Goal: Task Accomplishment & Management: Use online tool/utility

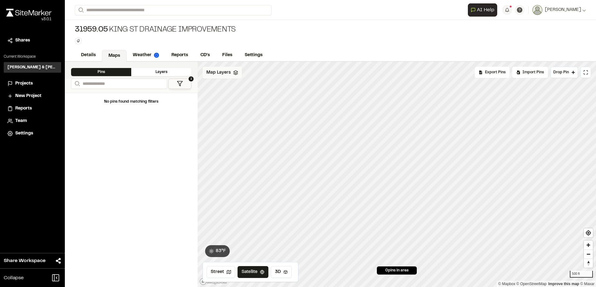
click at [227, 67] on div "Map Layers" at bounding box center [222, 73] width 39 height 12
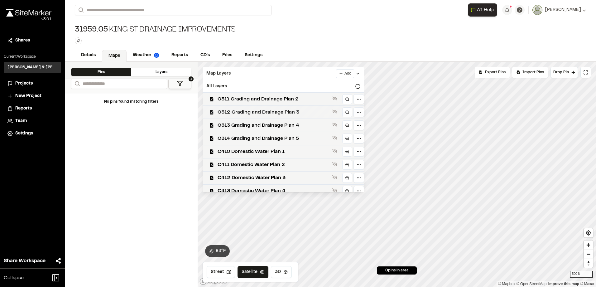
click at [249, 115] on span "C312 Grading and Drainage Plan 3" at bounding box center [274, 112] width 112 height 7
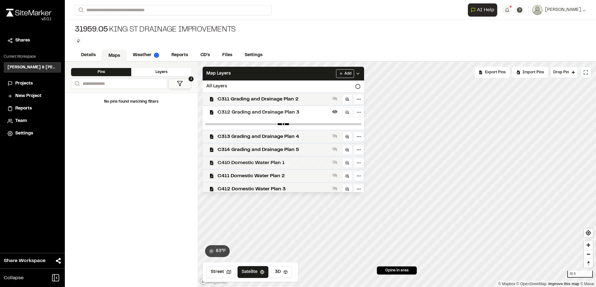
click at [300, 156] on div "Click to Drop Pin 0 pins in area Export Pins Available Datums Datums Apply Conv…" at bounding box center [397, 174] width 399 height 225
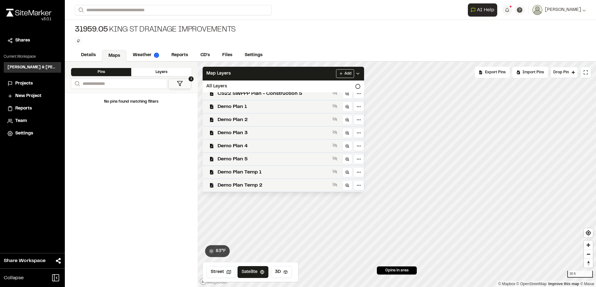
scroll to position [291, 0]
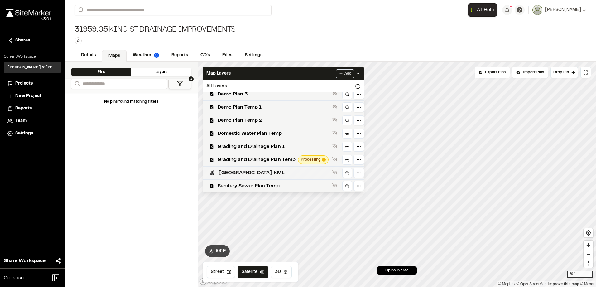
click at [264, 169] on span "[GEOGRAPHIC_DATA] KML" at bounding box center [274, 172] width 111 height 7
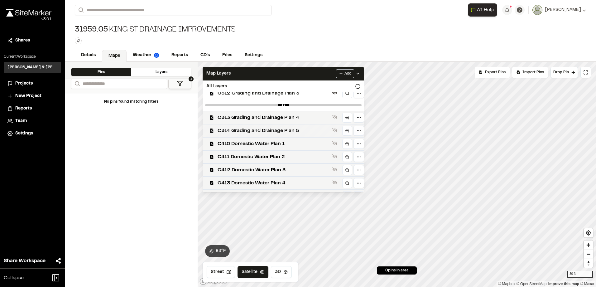
scroll to position [0, 0]
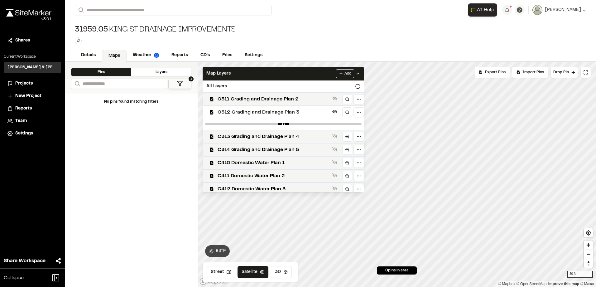
click at [283, 111] on span "C312 Grading and Drainage Plan 3" at bounding box center [274, 112] width 112 height 7
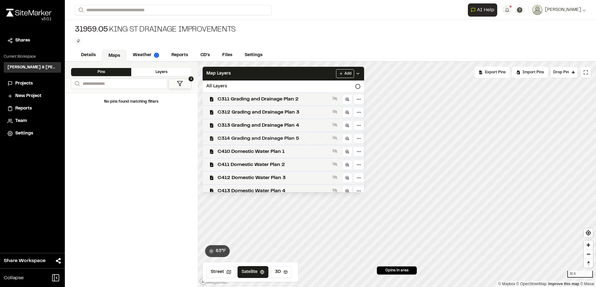
click at [282, 133] on div "C314 Grading and Drainage Plan 5" at bounding box center [281, 138] width 167 height 13
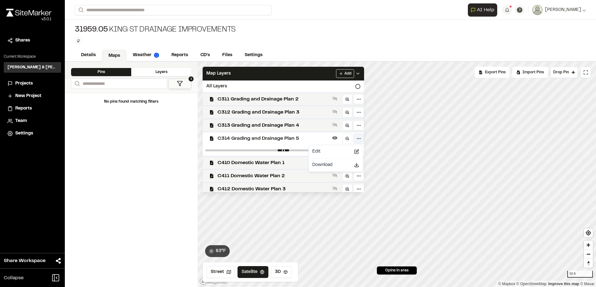
click at [357, 140] on html "Close sidebar v 3.0.1 Shares Current Workspace [PERSON_NAME] & [PERSON_NAME] In…" at bounding box center [298, 143] width 596 height 287
click at [342, 153] on div "Edit" at bounding box center [336, 151] width 52 height 11
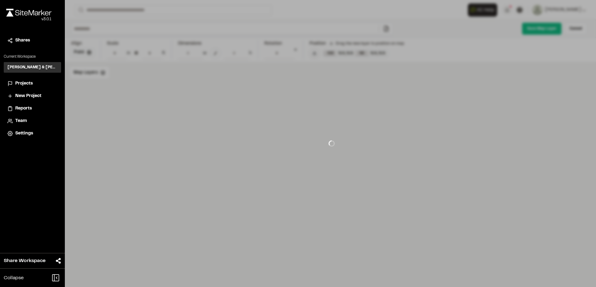
type input "**********"
type input "**"
type input "****"
type input "***"
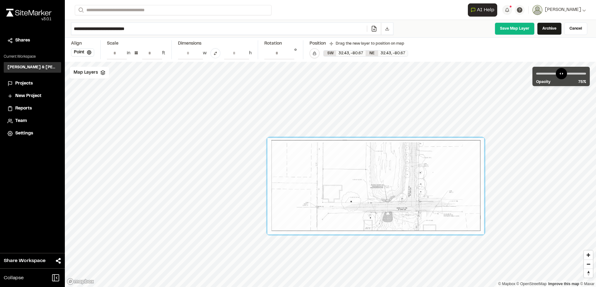
drag, startPoint x: 358, startPoint y: 168, endPoint x: 380, endPoint y: 201, distance: 40.0
click at [381, 203] on div at bounding box center [376, 186] width 217 height 96
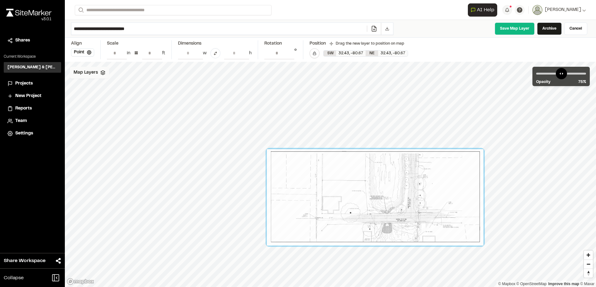
click at [79, 76] on span "Map Layers" at bounding box center [86, 72] width 24 height 7
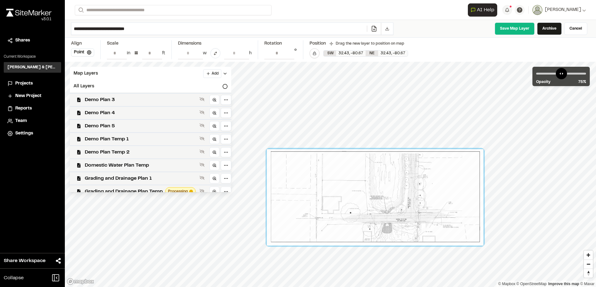
scroll to position [280, 0]
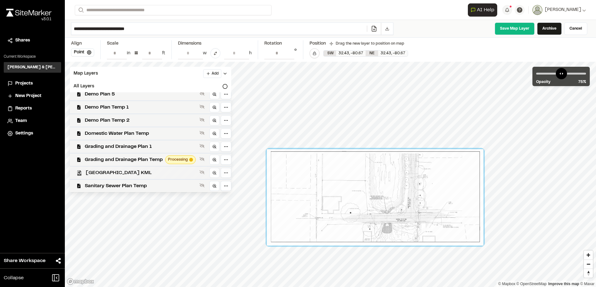
click at [134, 174] on span "[GEOGRAPHIC_DATA] KML" at bounding box center [141, 172] width 111 height 7
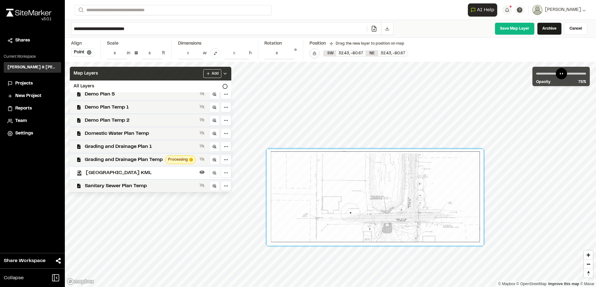
click at [150, 74] on div "Map Layers Add" at bounding box center [151, 74] width 162 height 14
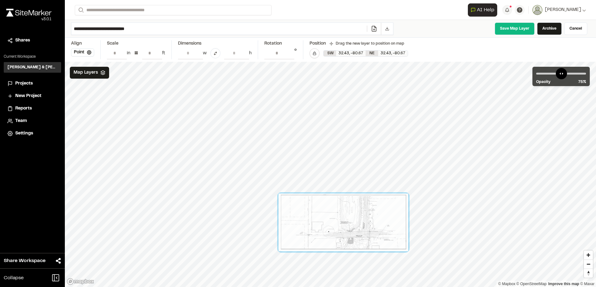
drag, startPoint x: 347, startPoint y: 186, endPoint x: 353, endPoint y: 244, distance: 57.7
click at [353, 244] on div at bounding box center [344, 222] width 130 height 58
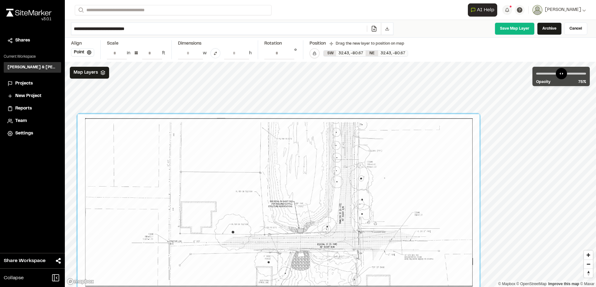
drag, startPoint x: 341, startPoint y: 225, endPoint x: 294, endPoint y: 235, distance: 48.6
click at [294, 235] on div at bounding box center [279, 203] width 402 height 179
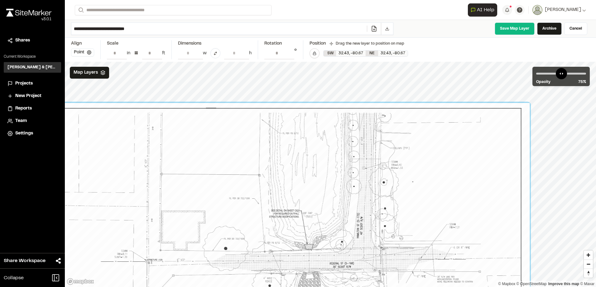
click at [83, 53] on button "Point" at bounding box center [82, 52] width 23 height 8
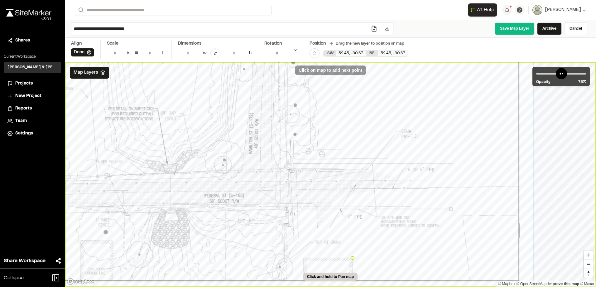
type input "**********"
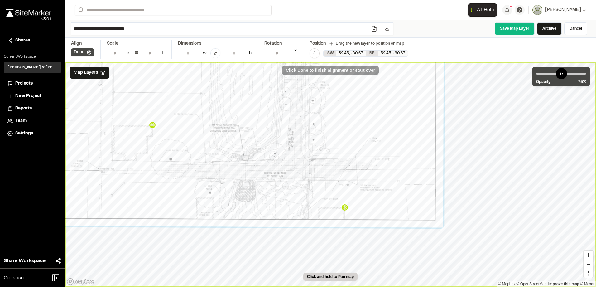
click at [78, 52] on button "Done" at bounding box center [82, 52] width 23 height 8
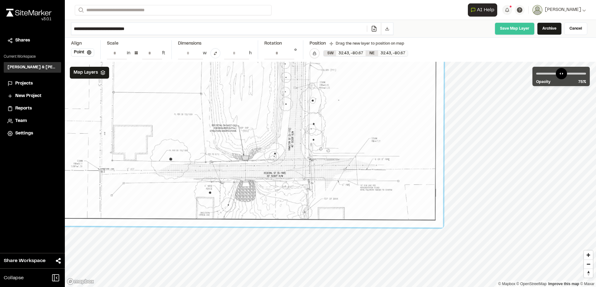
click at [527, 29] on link "Save Map Layer" at bounding box center [515, 28] width 40 height 12
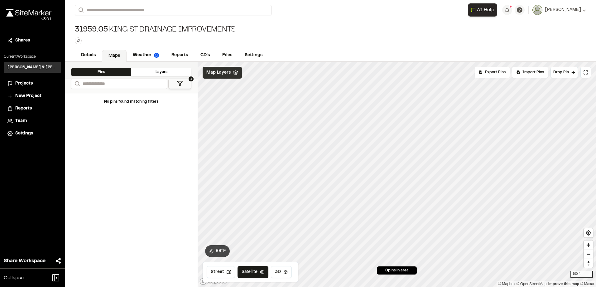
click at [222, 77] on div "Map Layers" at bounding box center [222, 73] width 39 height 12
